Goal: Download file/media

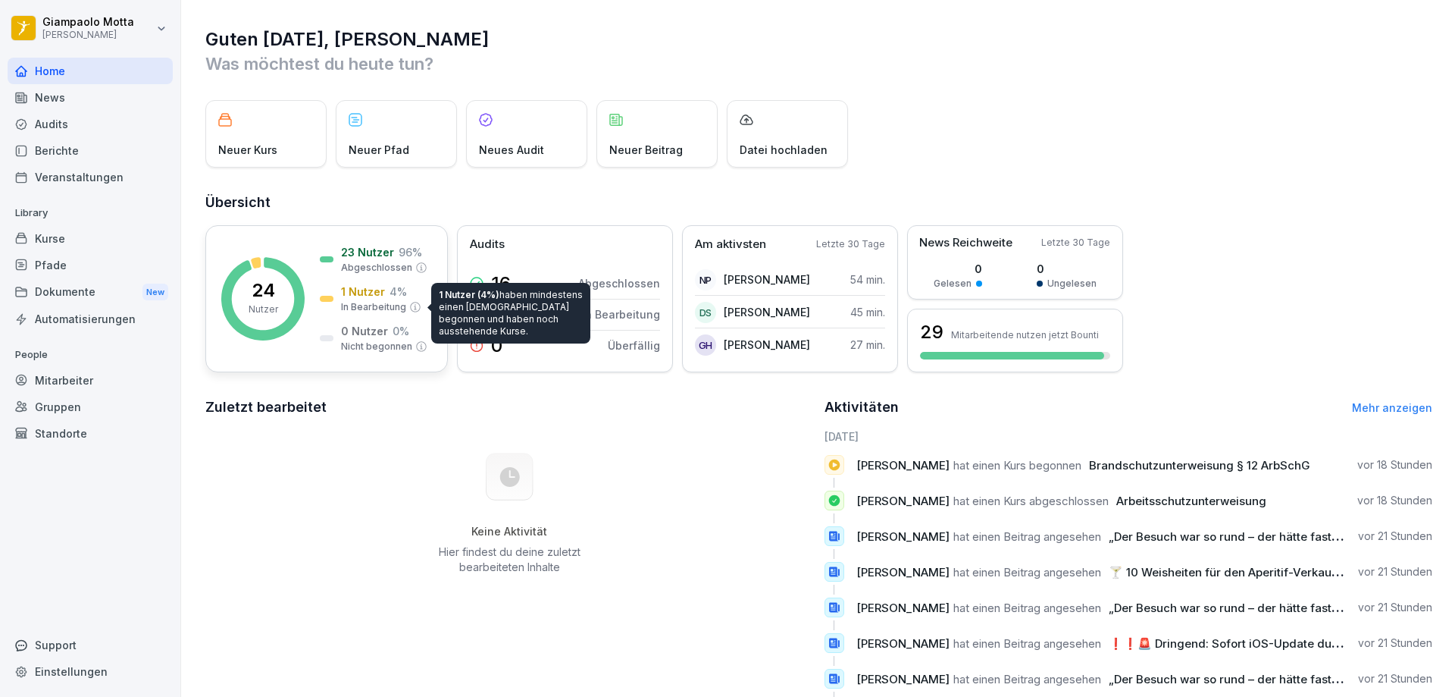
click at [331, 257] on div at bounding box center [327, 259] width 14 height 6
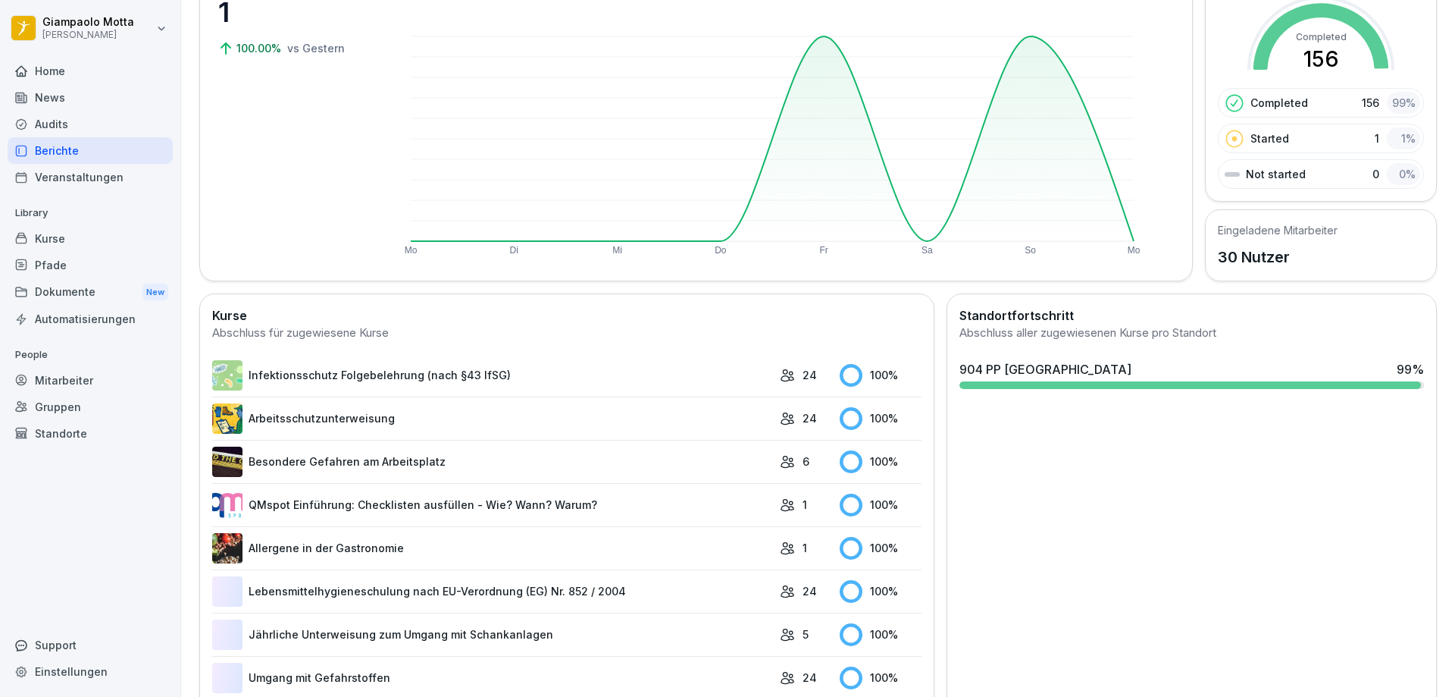
scroll to position [272, 0]
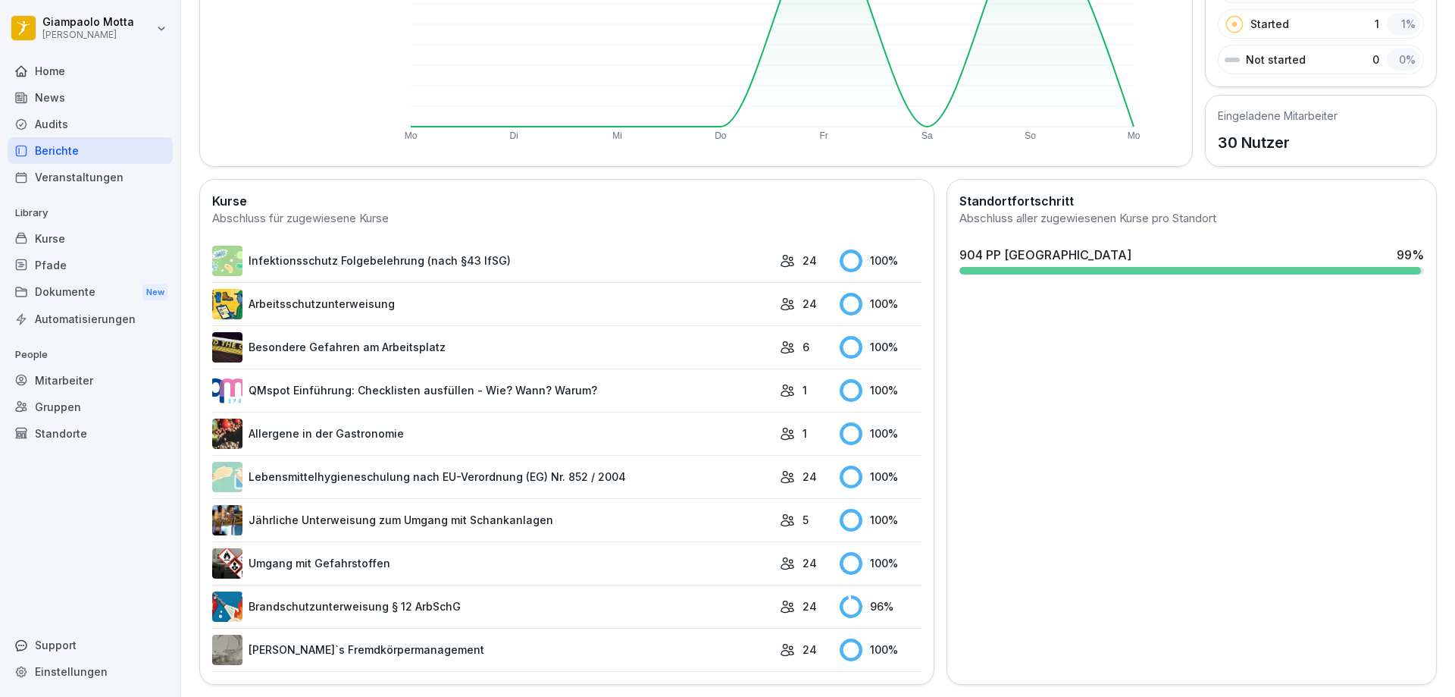
click at [476, 600] on link "Brandschutzunterweisung § 12 ArbSchG" at bounding box center [492, 606] width 560 height 30
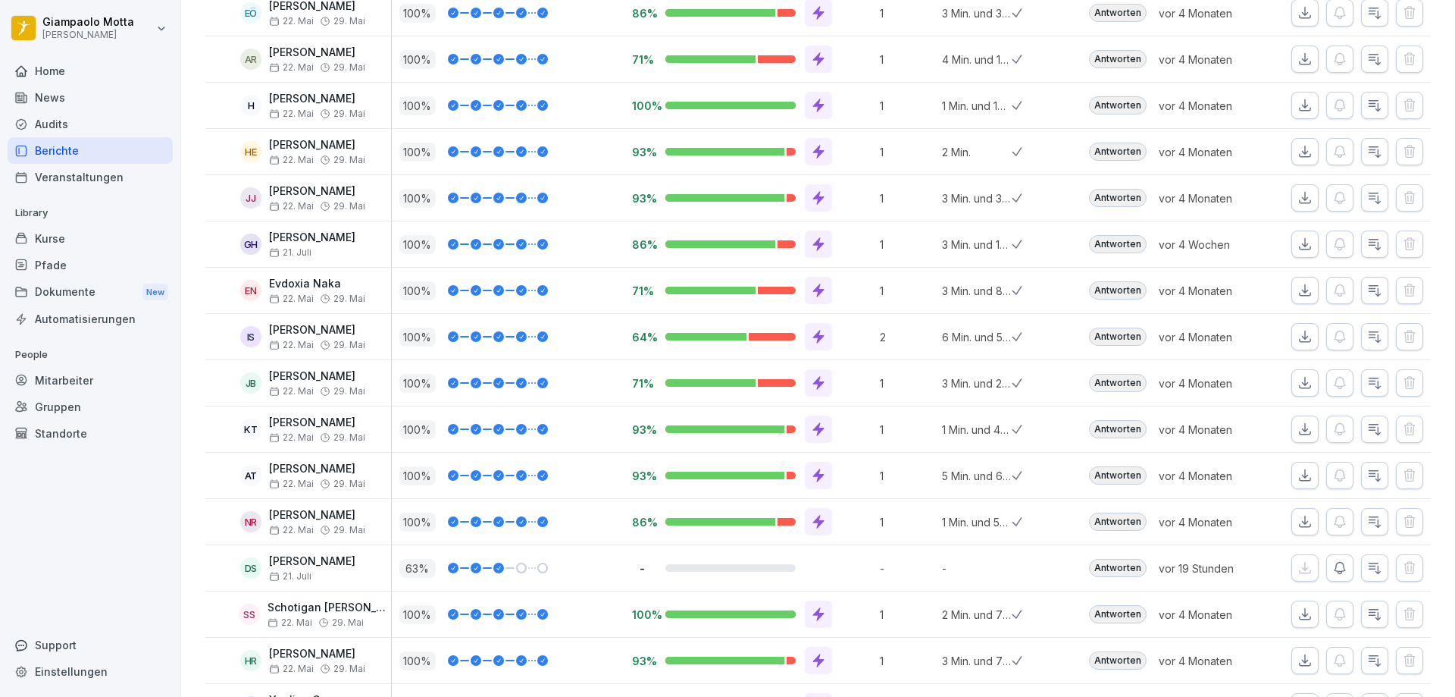
scroll to position [303, 0]
click at [105, 83] on div "Home" at bounding box center [90, 71] width 165 height 27
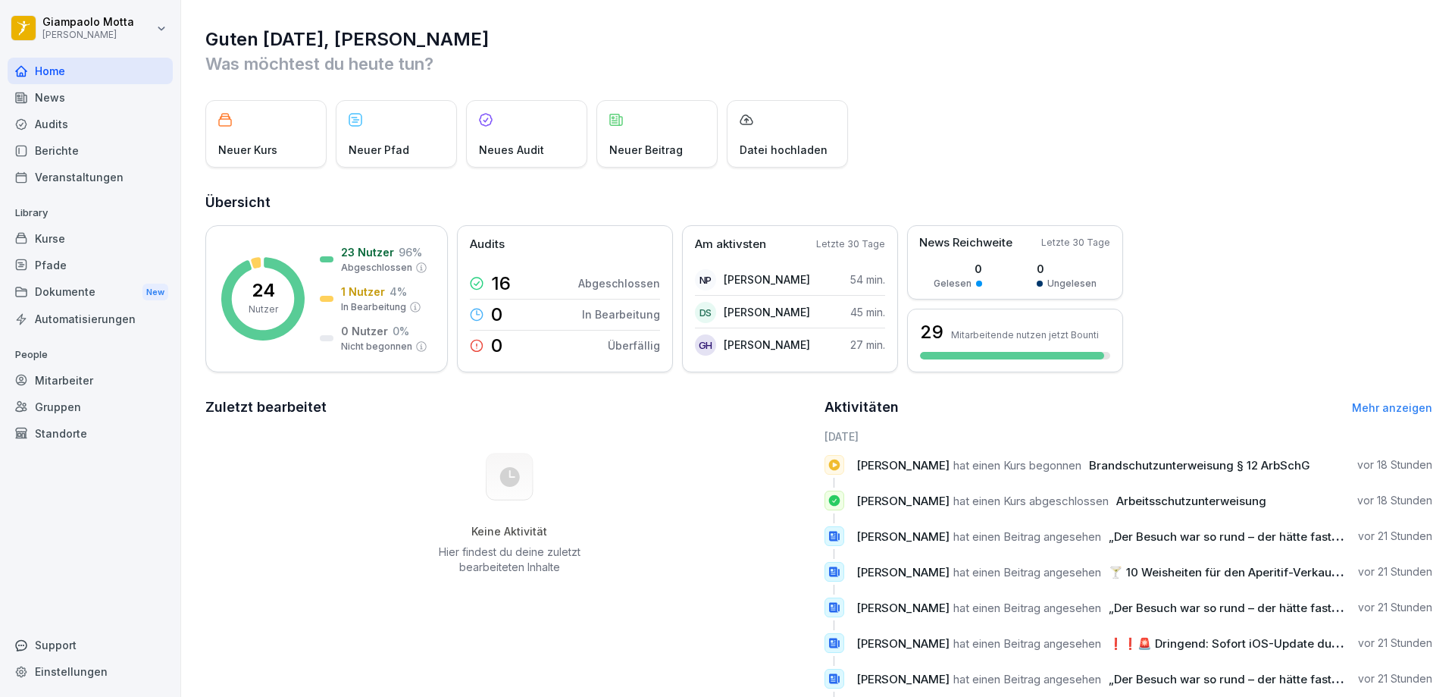
click at [104, 106] on div "News" at bounding box center [90, 97] width 165 height 27
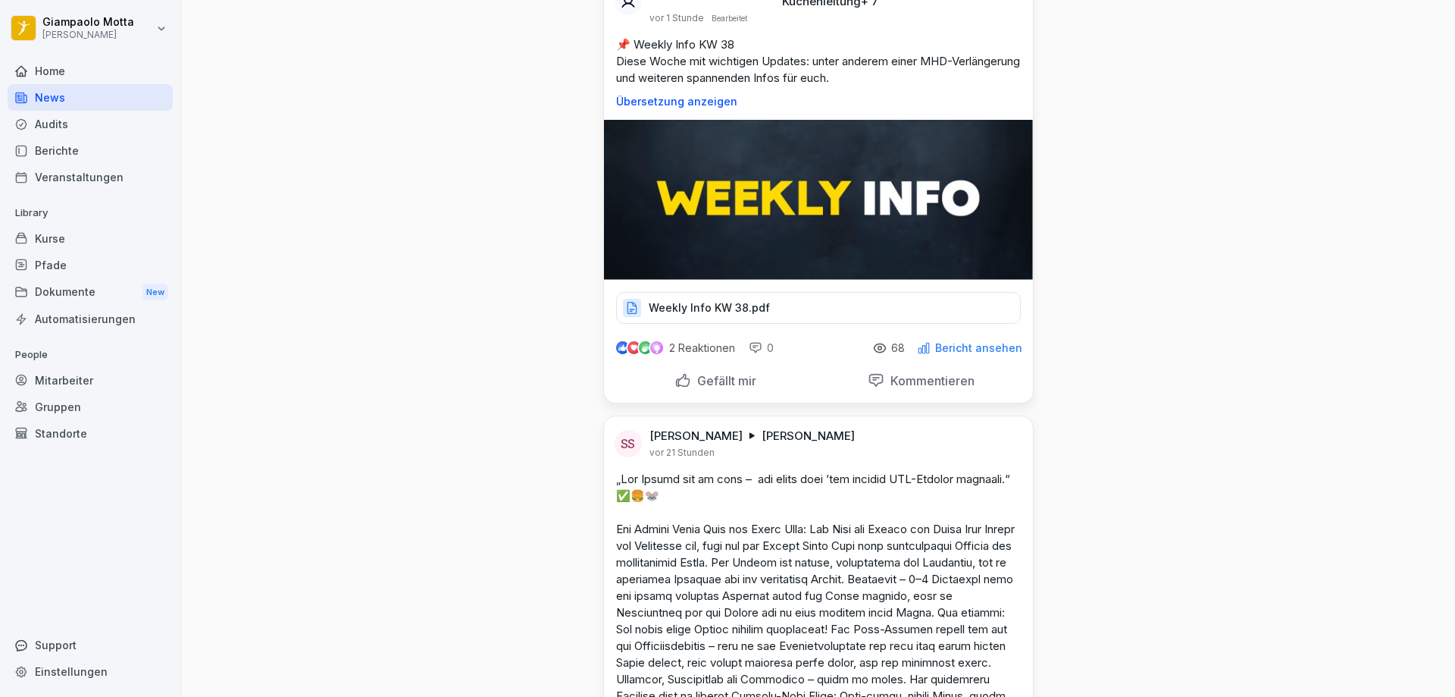
scroll to position [379, 0]
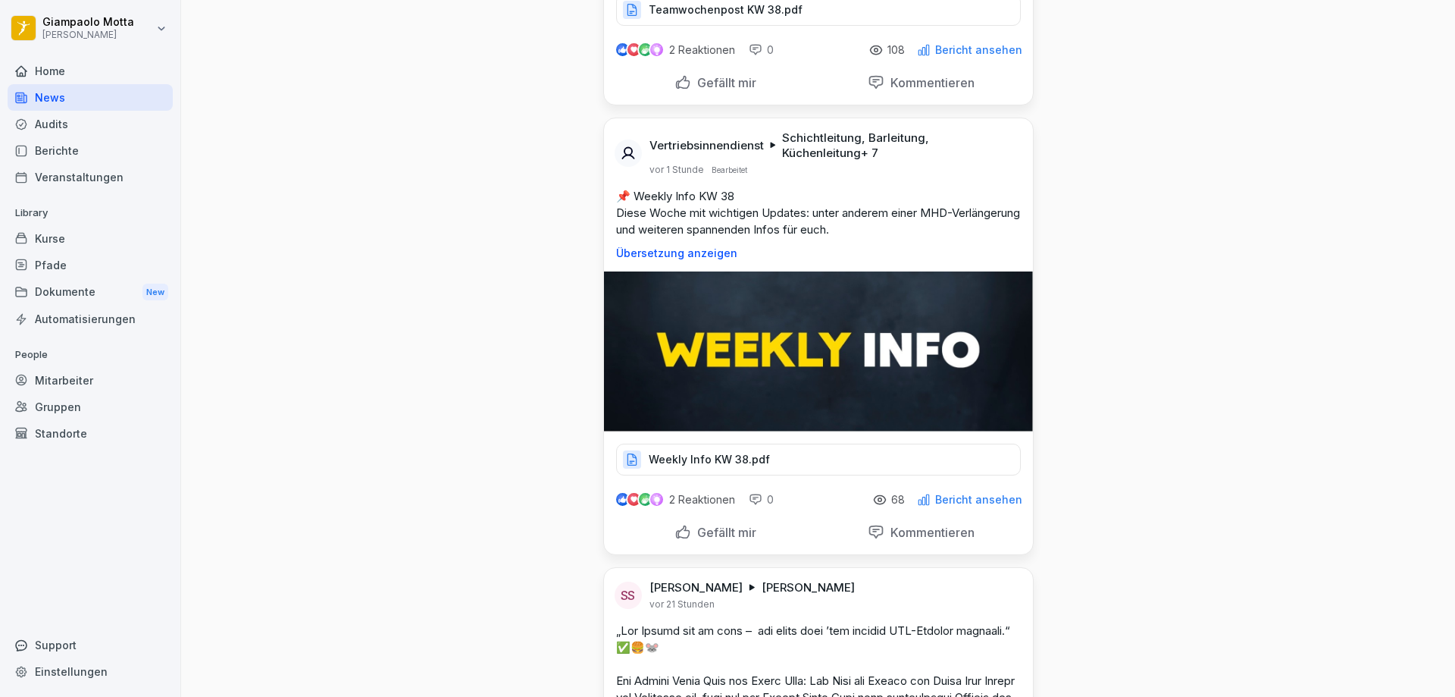
click at [704, 459] on p "Weekly Info KW 38.pdf" at bounding box center [709, 459] width 121 height 15
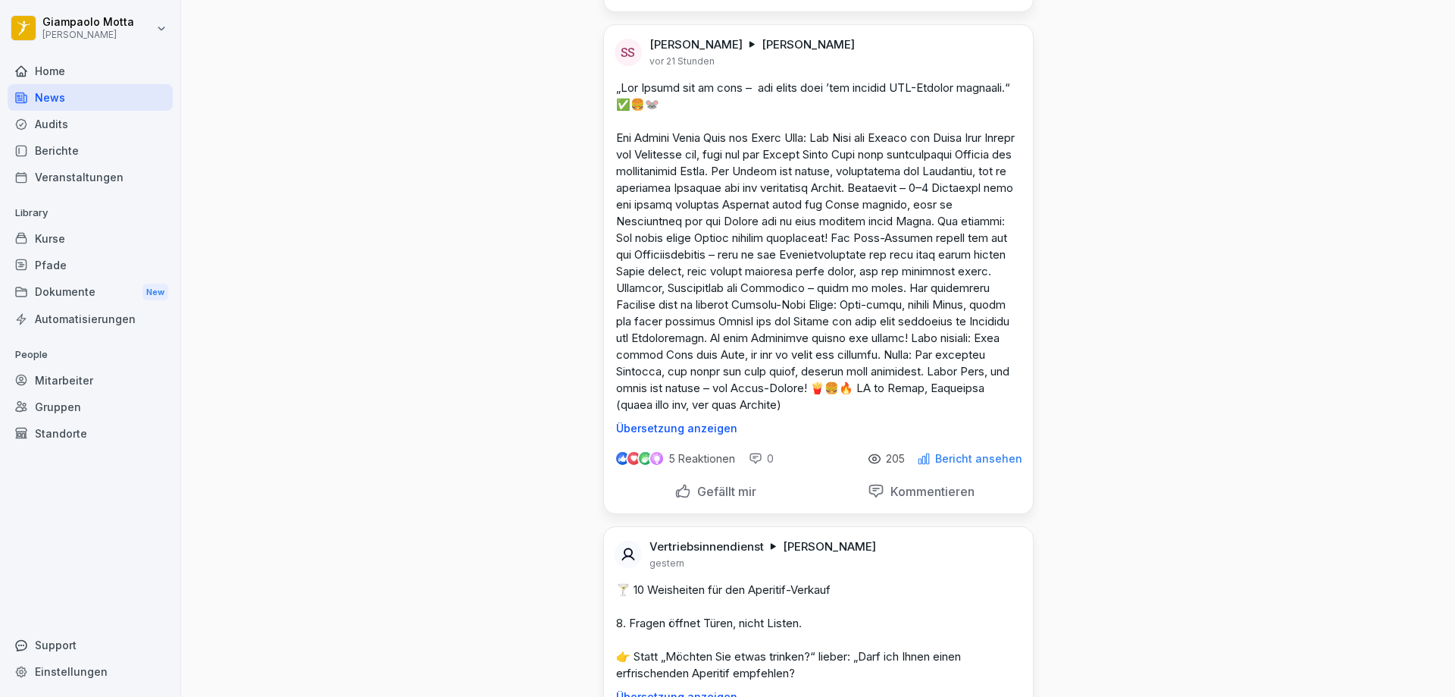
scroll to position [834, 0]
